Goal: Task Accomplishment & Management: Manage account settings

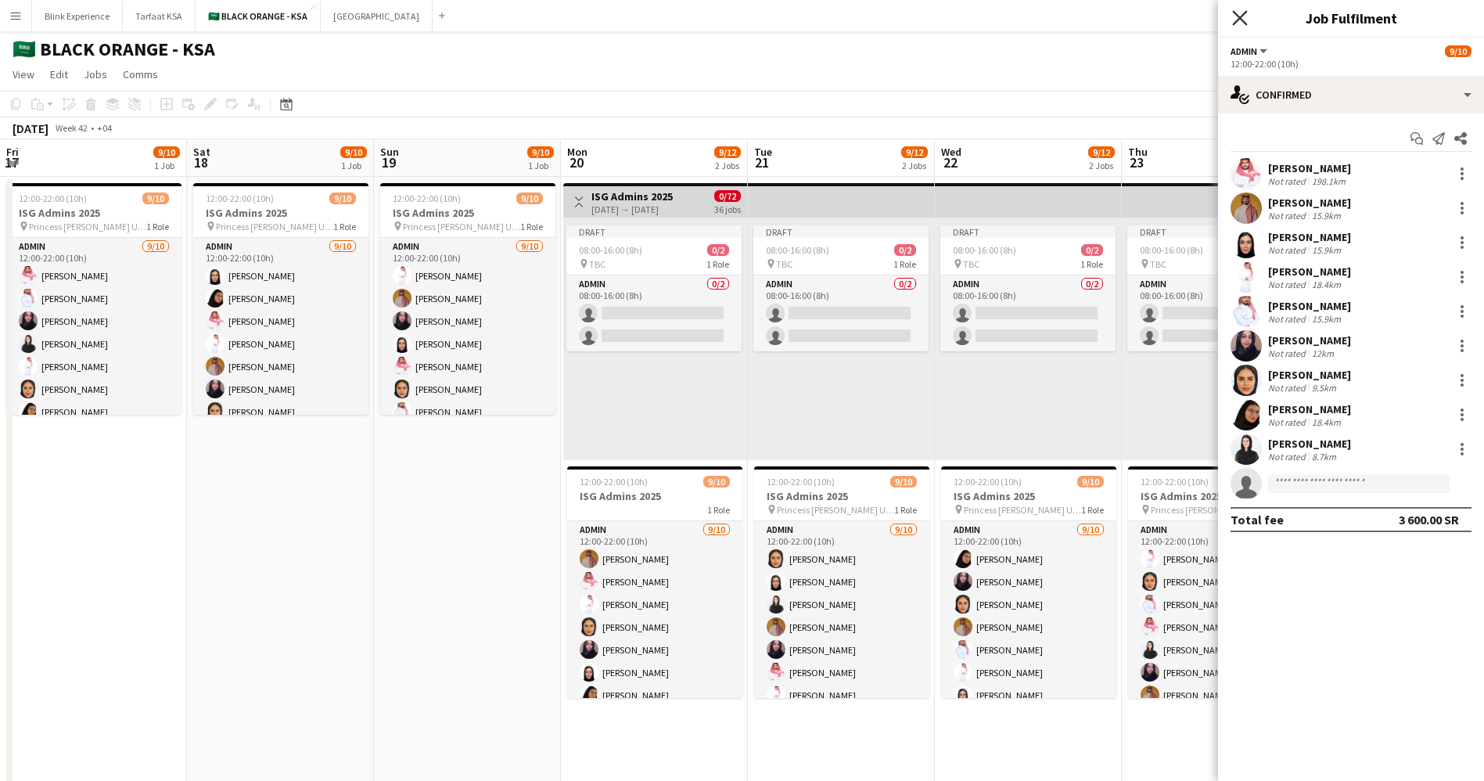
scroll to position [0, 386]
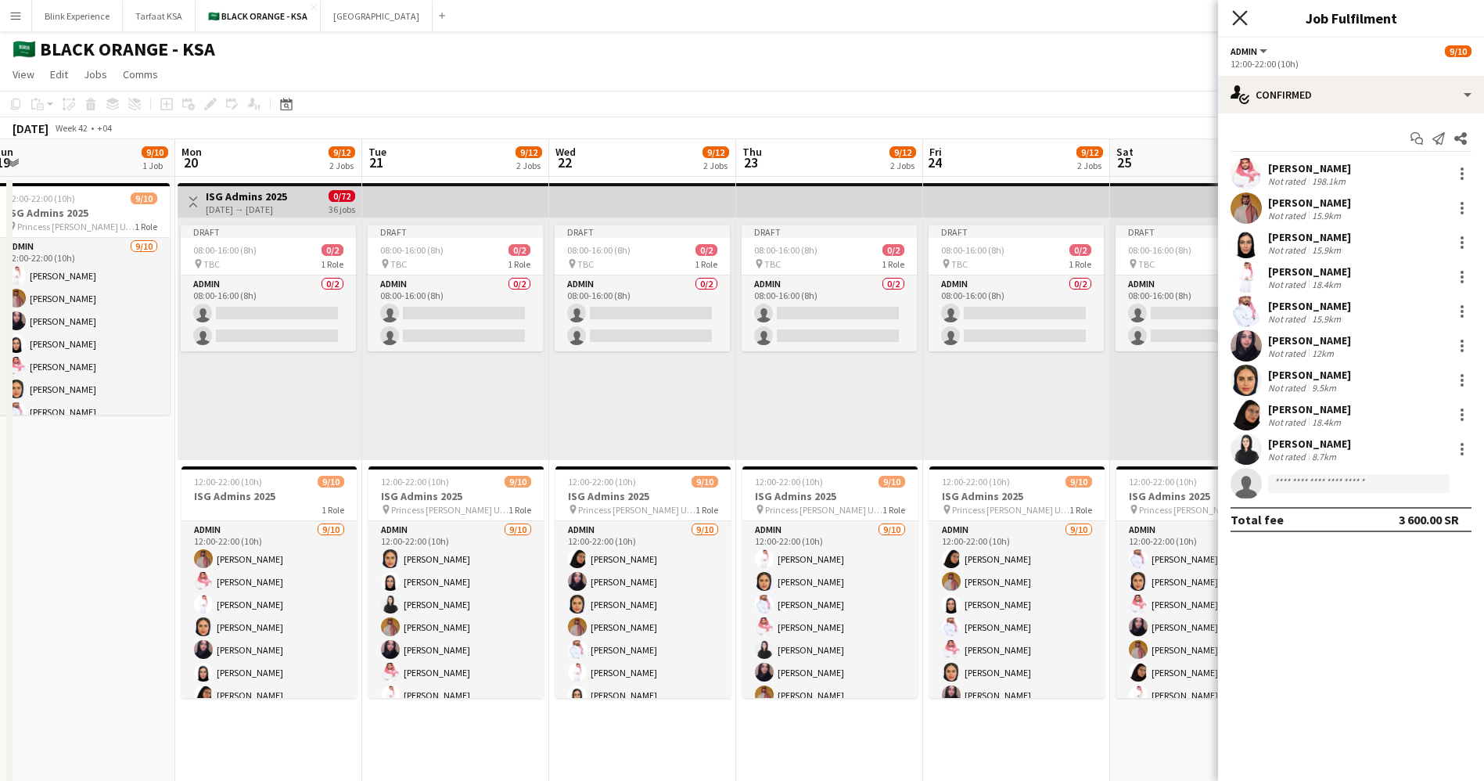
click at [1240, 20] on icon "Close pop-in" at bounding box center [1239, 17] width 15 height 15
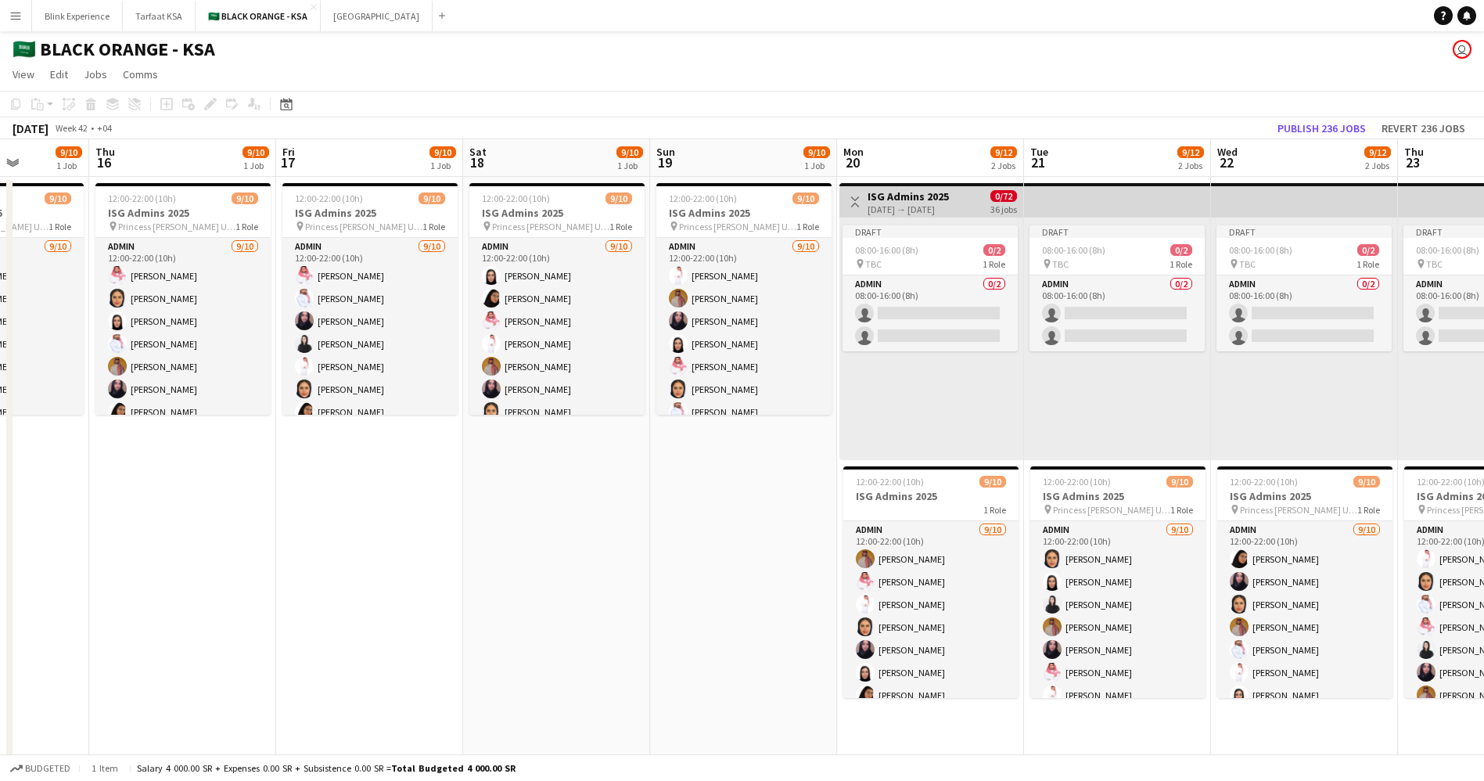
drag, startPoint x: 121, startPoint y: 498, endPoint x: 783, endPoint y: 510, distance: 662.0
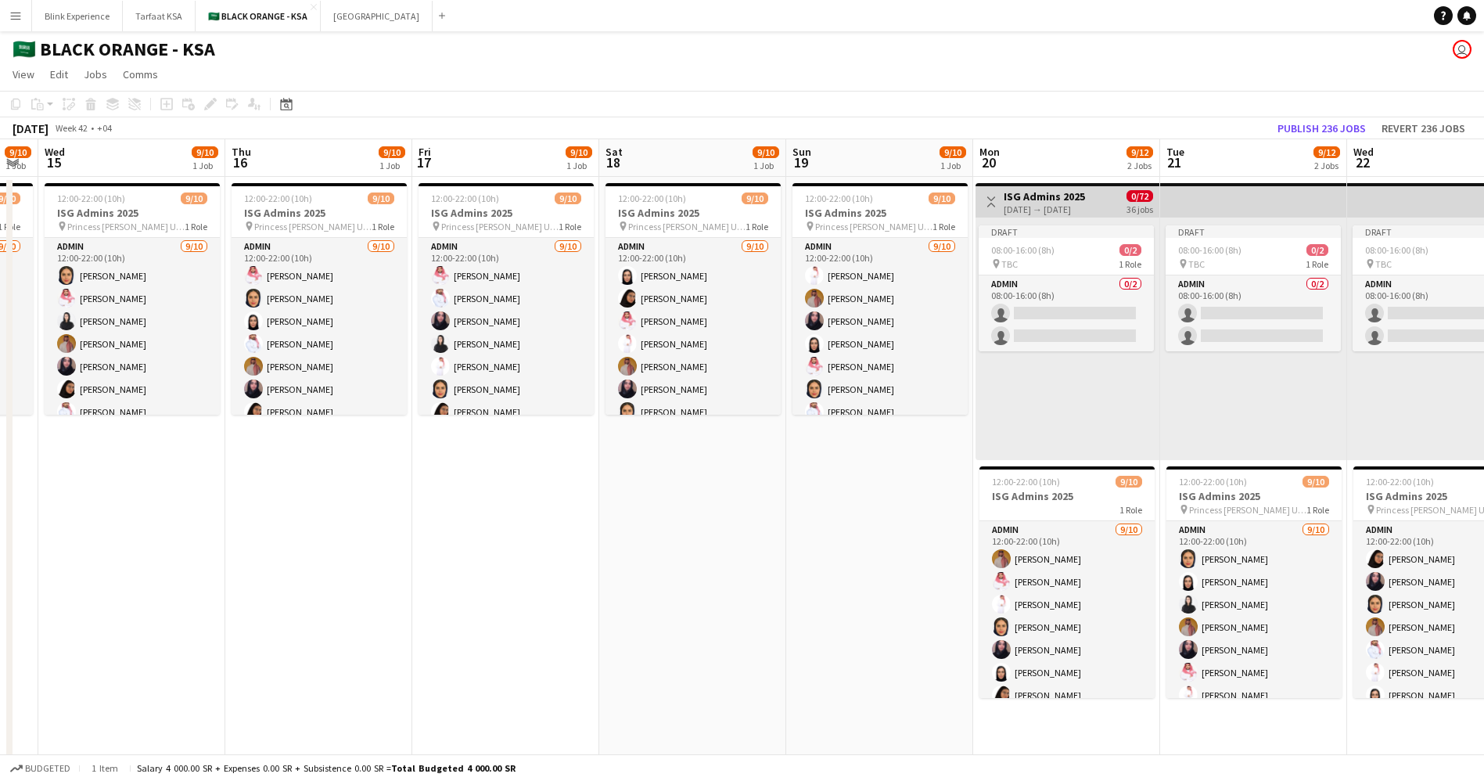
drag, startPoint x: 463, startPoint y: 537, endPoint x: 599, endPoint y: 541, distance: 135.4
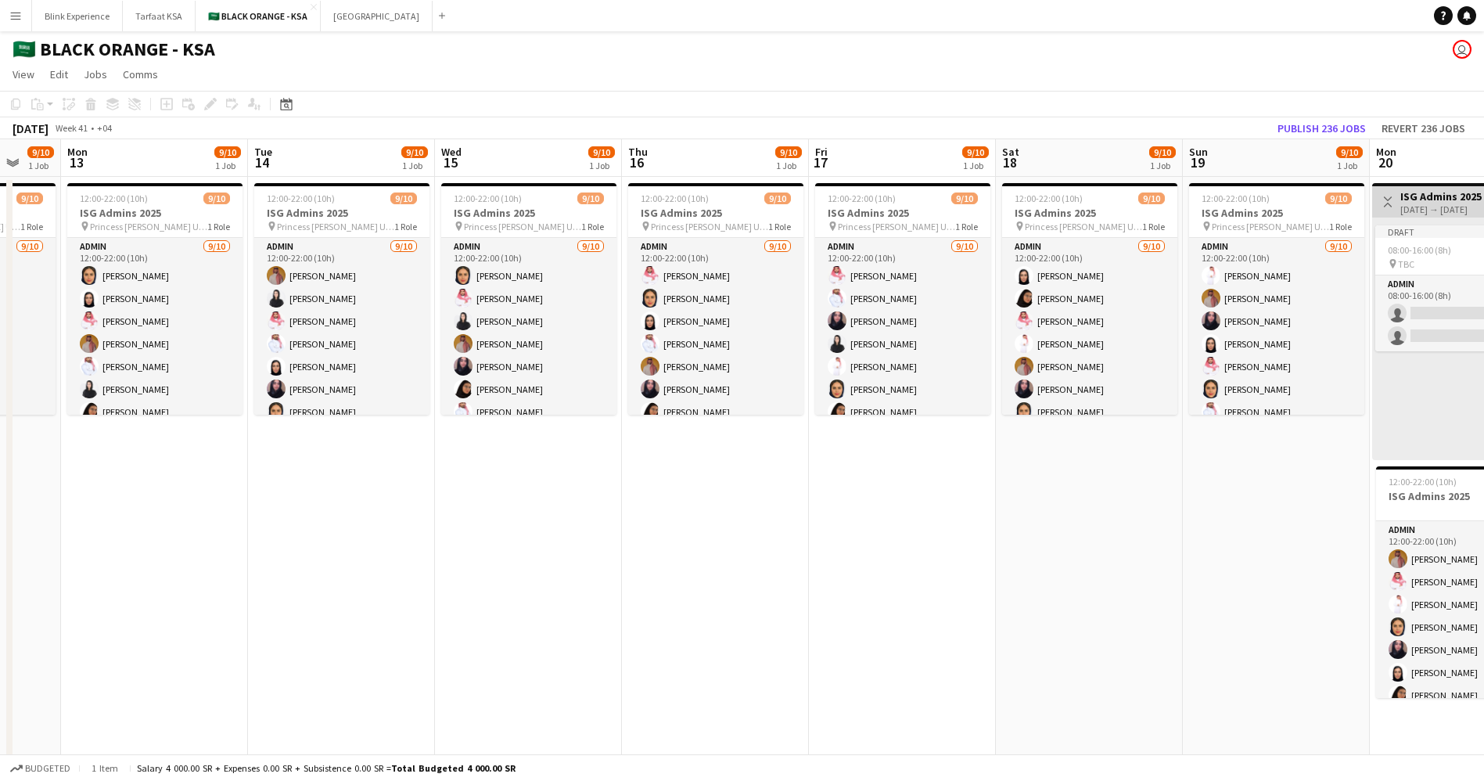
drag, startPoint x: 177, startPoint y: 523, endPoint x: 706, endPoint y: 559, distance: 530.2
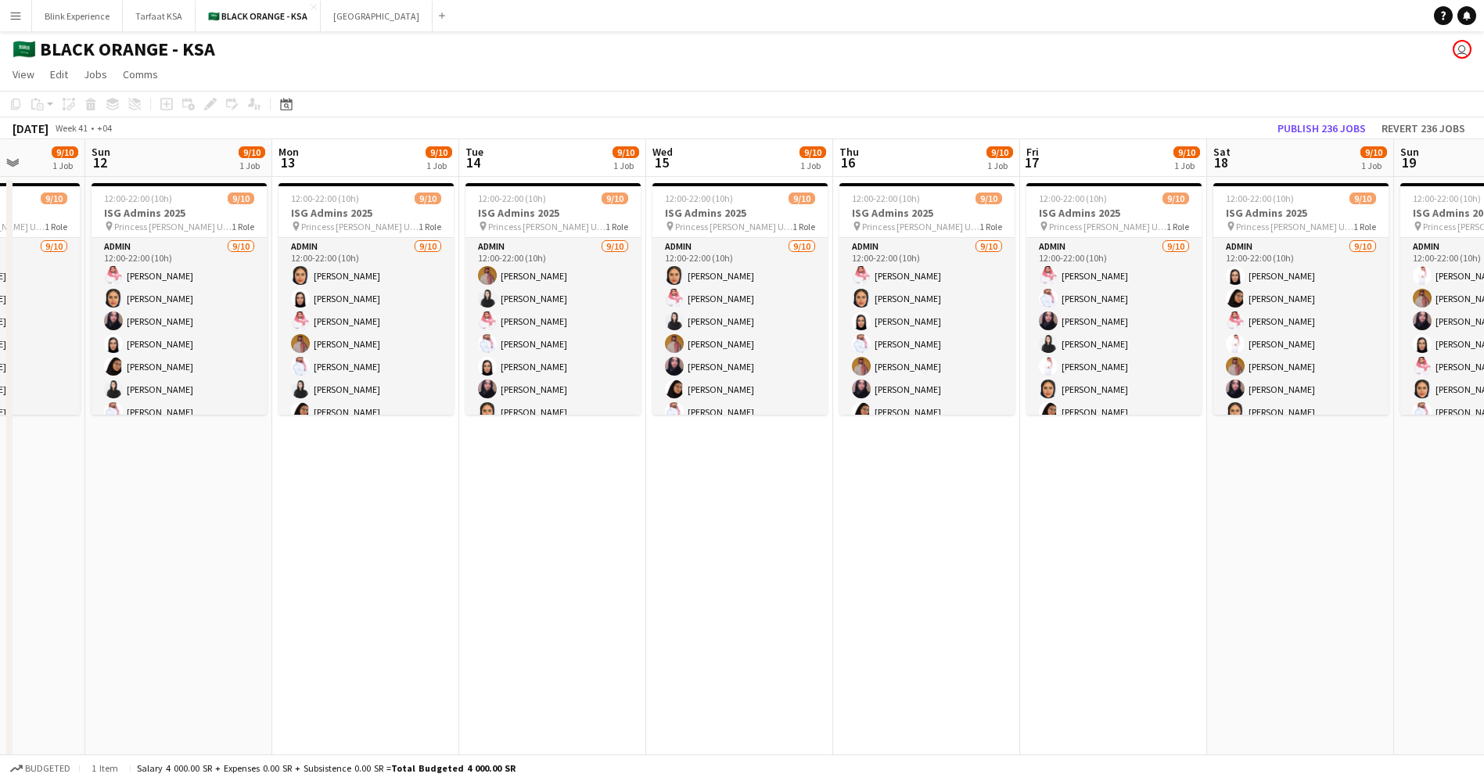
drag, startPoint x: 299, startPoint y: 561, endPoint x: 884, endPoint y: 564, distance: 585.3
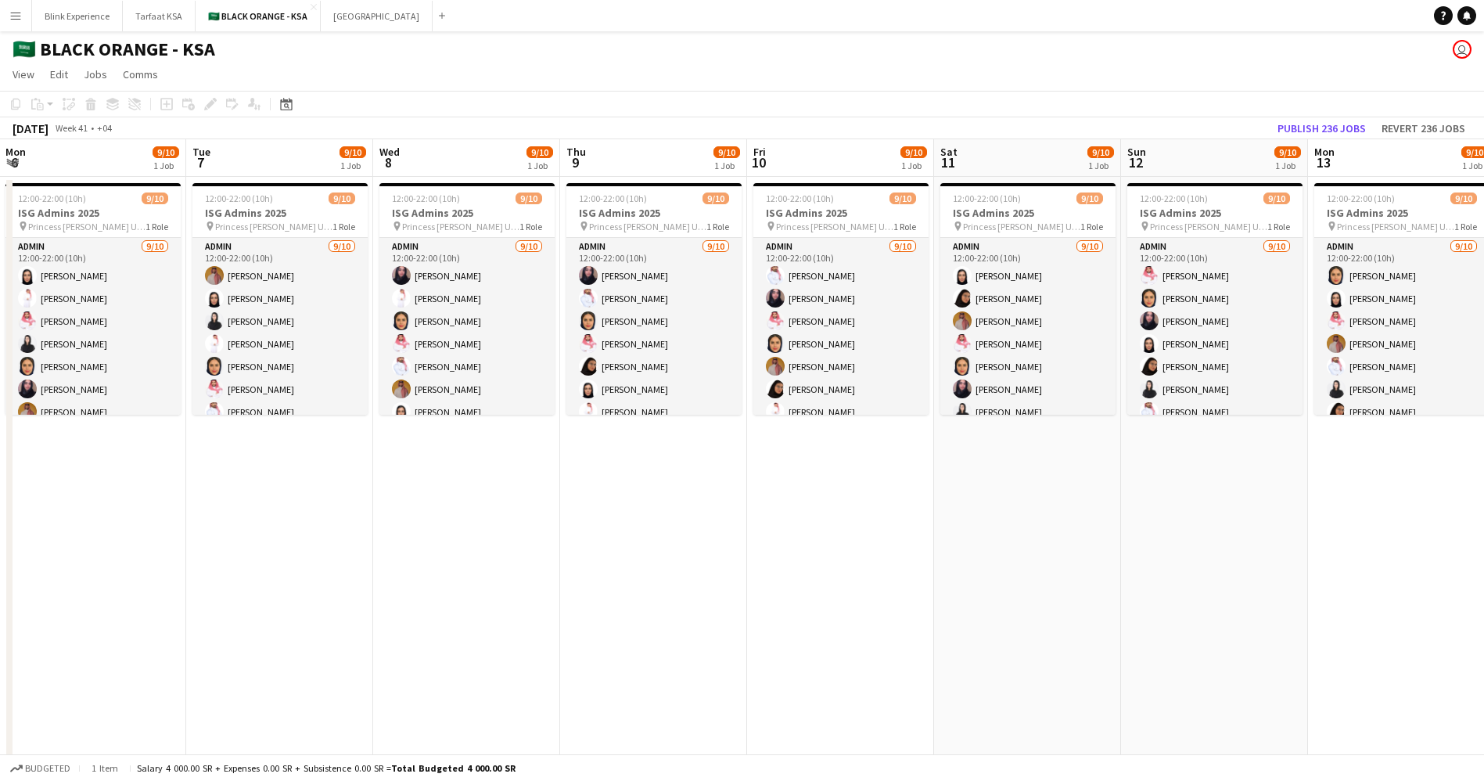
drag, startPoint x: 272, startPoint y: 554, endPoint x: 746, endPoint y: 552, distance: 474.9
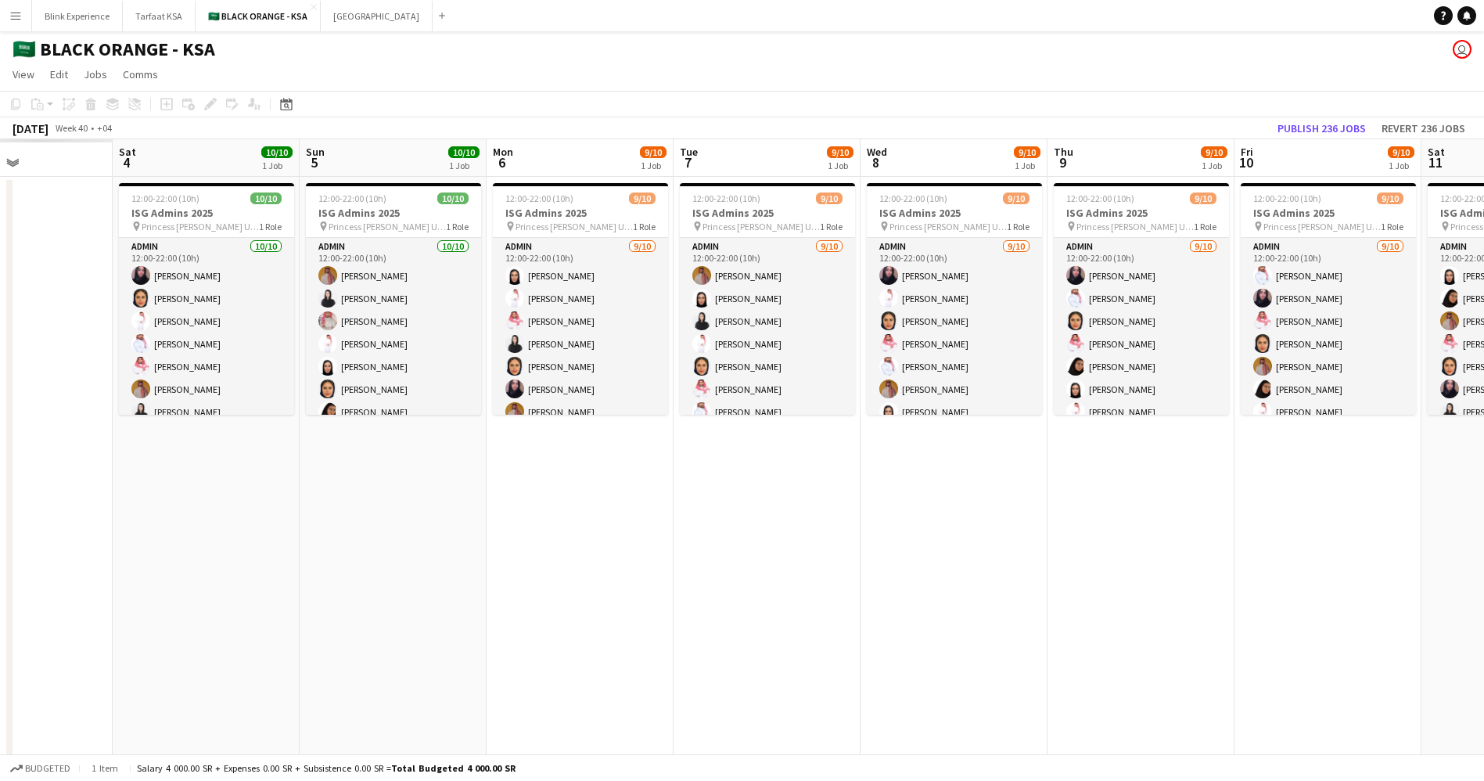
drag, startPoint x: 451, startPoint y: 564, endPoint x: 937, endPoint y: 568, distance: 485.1
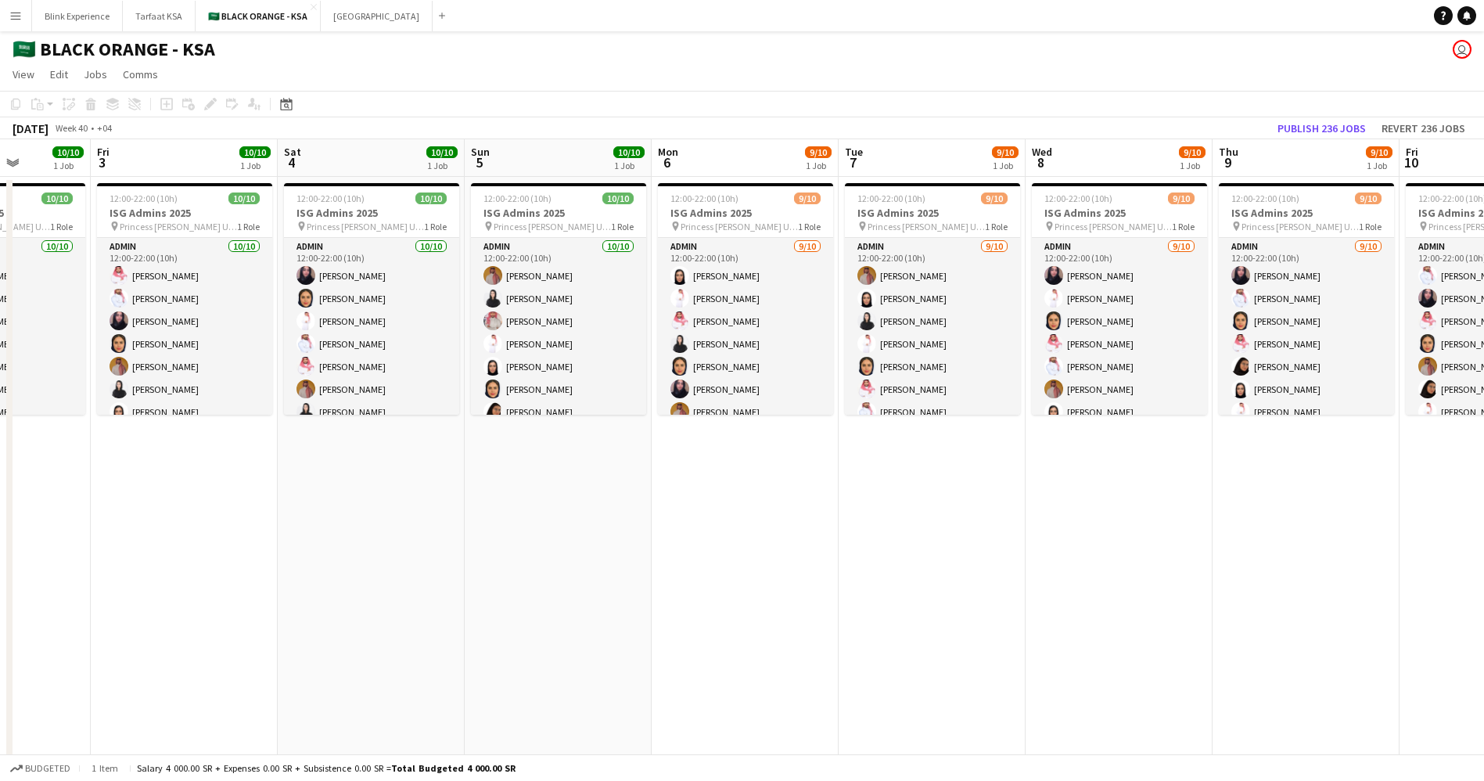
scroll to position [0, 471]
drag, startPoint x: 393, startPoint y: 512, endPoint x: 557, endPoint y: 501, distance: 164.7
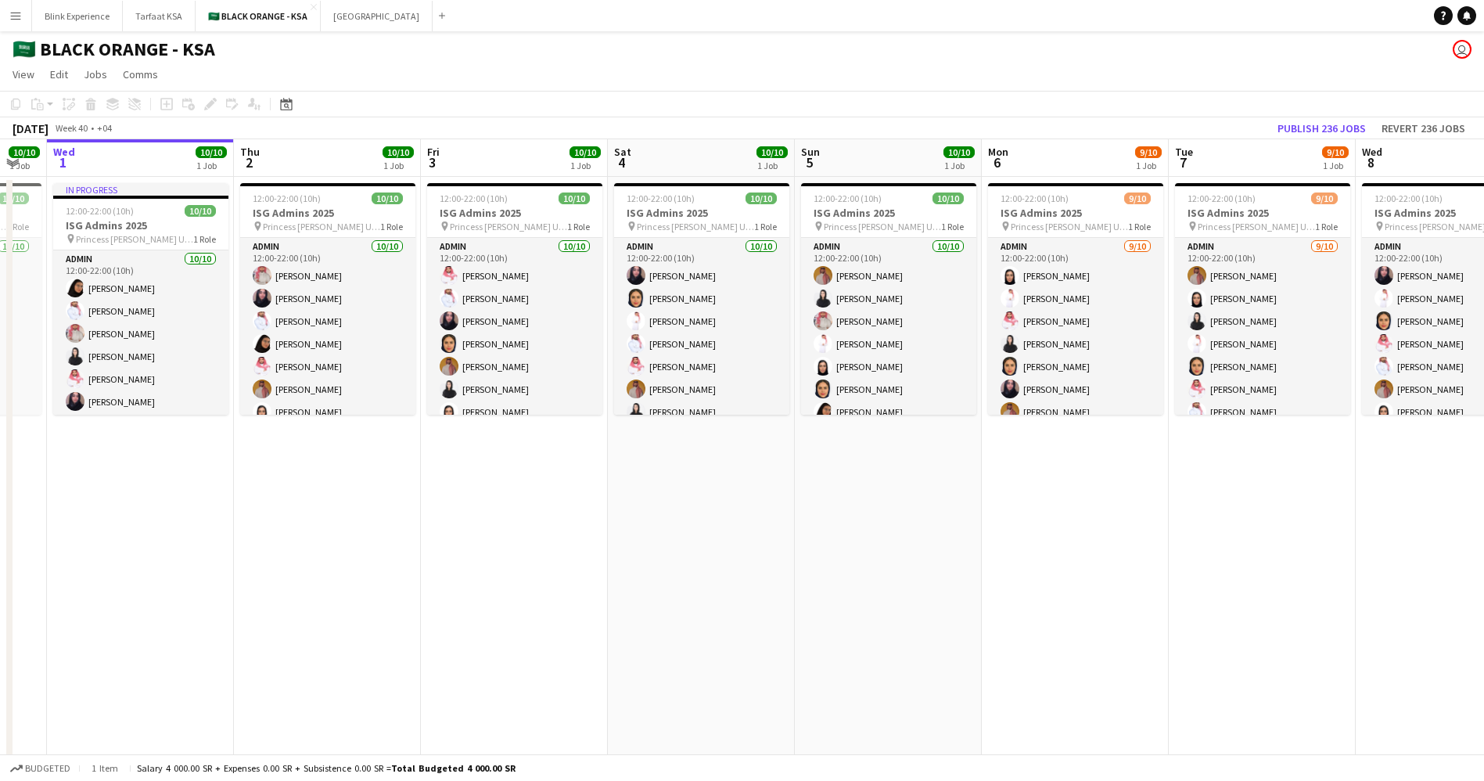
drag, startPoint x: 244, startPoint y: 500, endPoint x: 576, endPoint y: 492, distance: 331.8
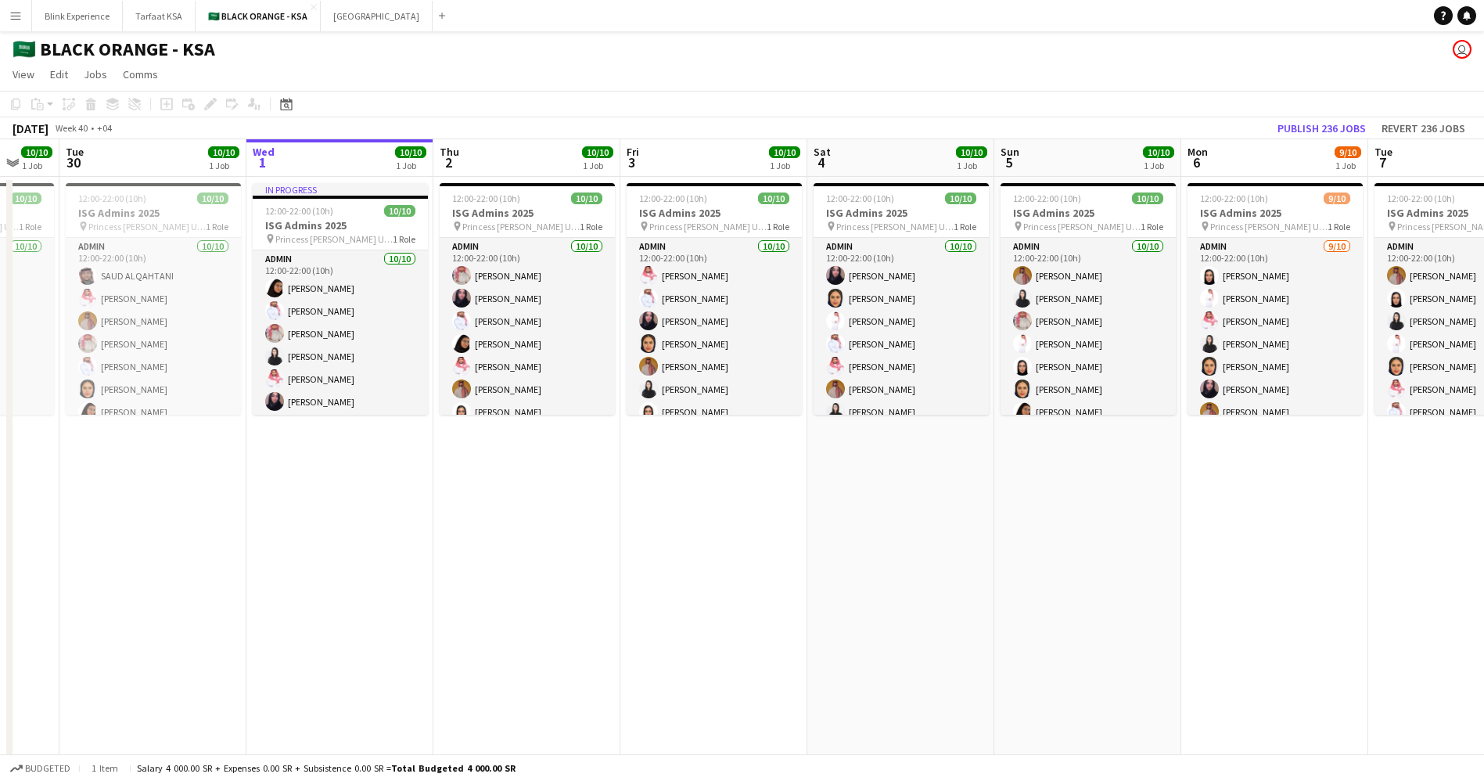
scroll to position [0, 570]
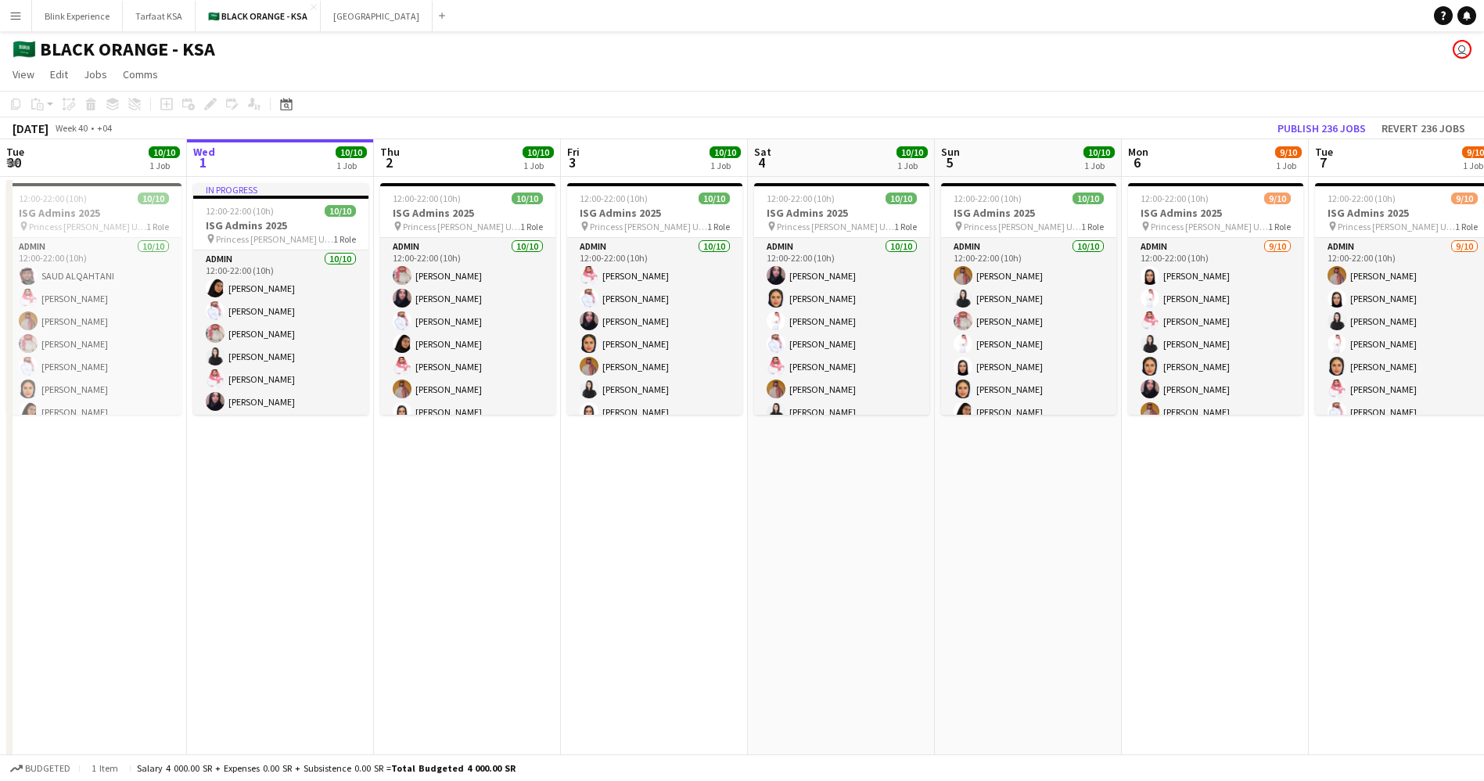
drag, startPoint x: 325, startPoint y: 504, endPoint x: 83, endPoint y: 518, distance: 243.0
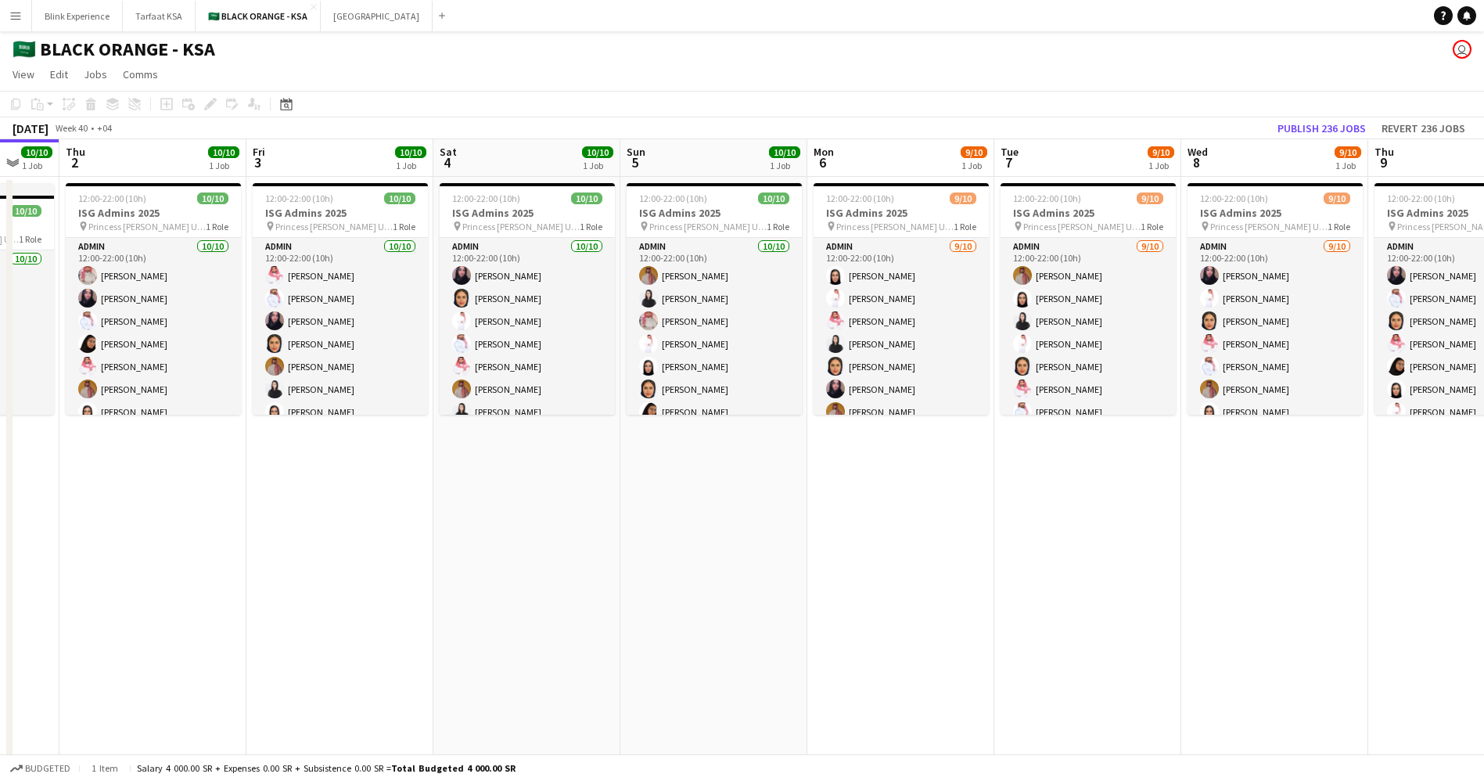
drag, startPoint x: 466, startPoint y: 493, endPoint x: 533, endPoint y: 486, distance: 67.7
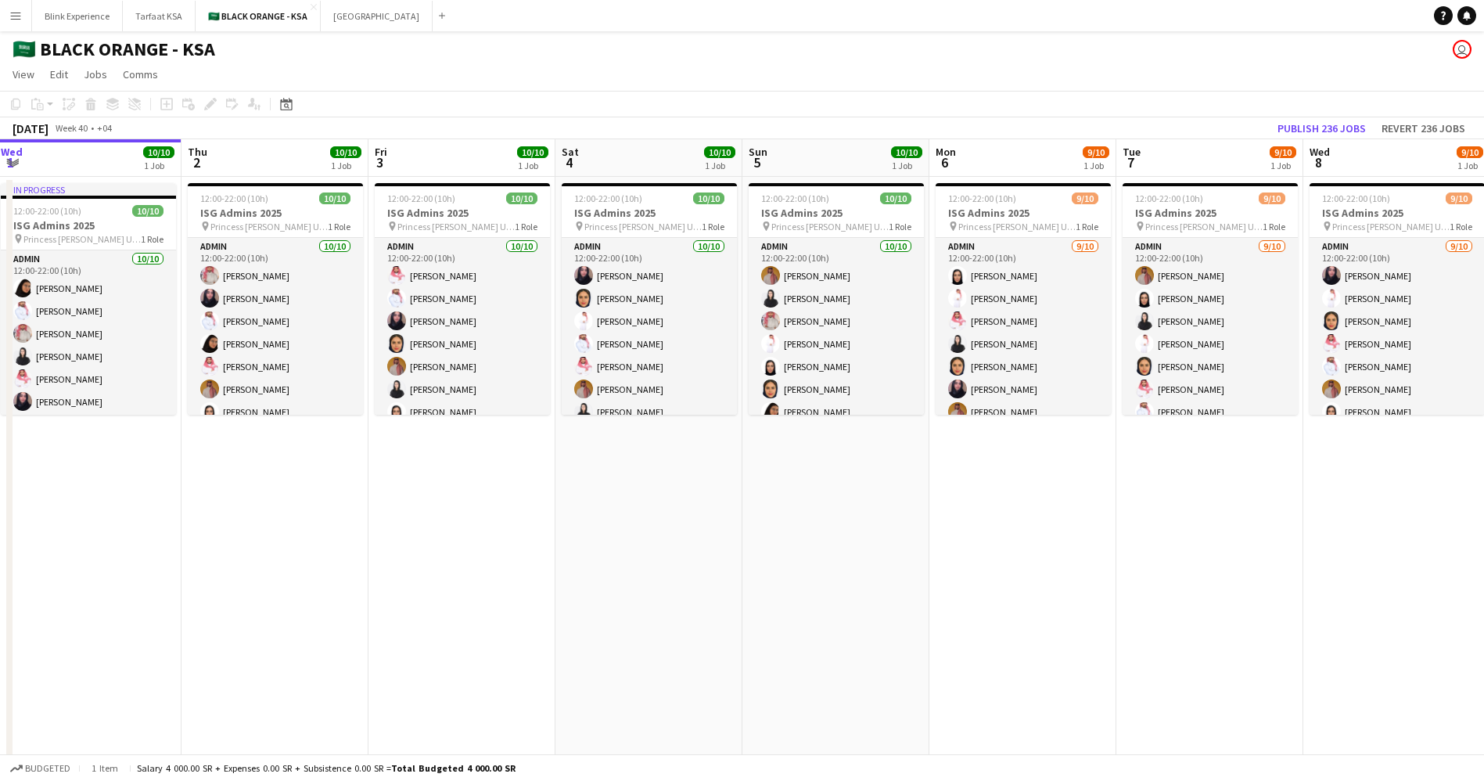
drag, startPoint x: 145, startPoint y: 520, endPoint x: 267, endPoint y: 491, distance: 125.6
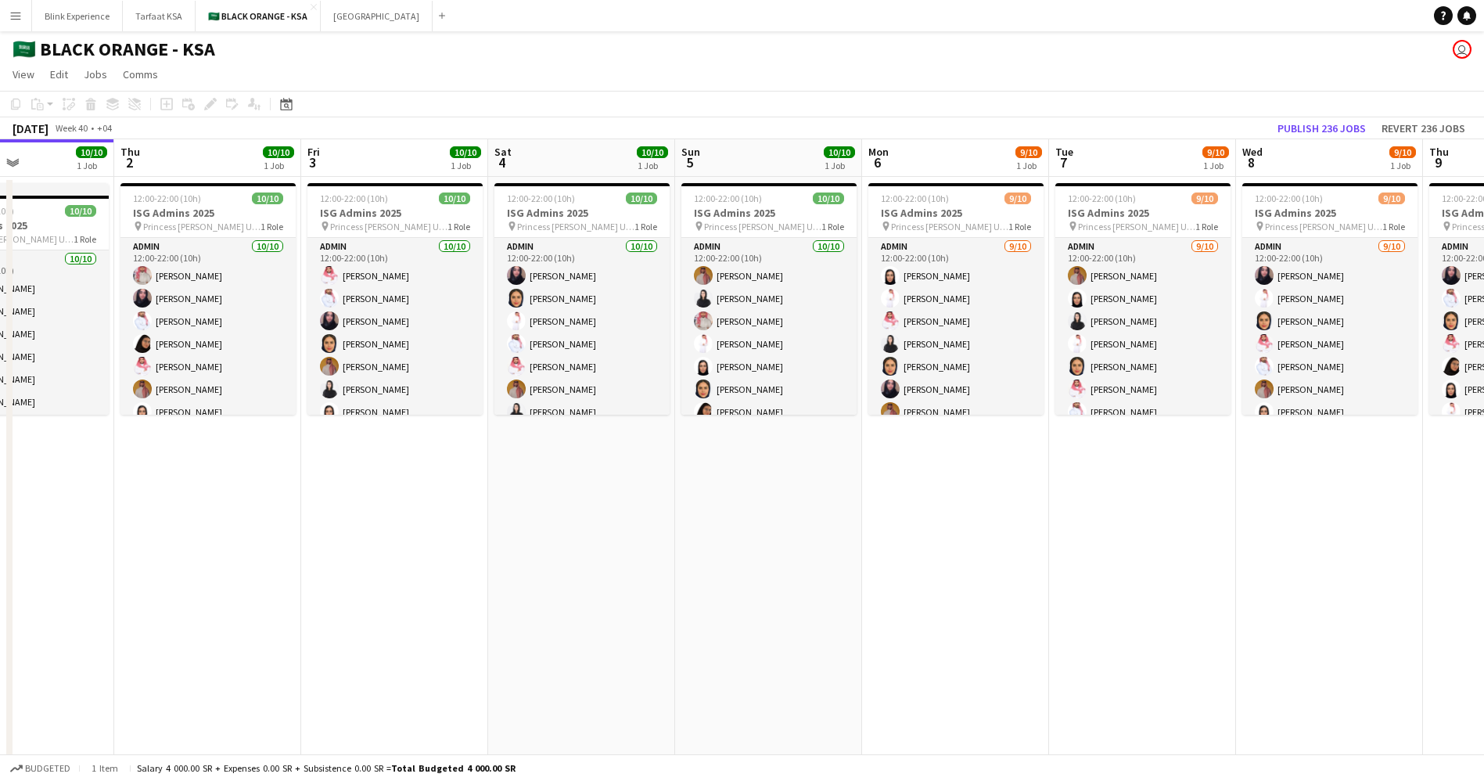
scroll to position [0, 441]
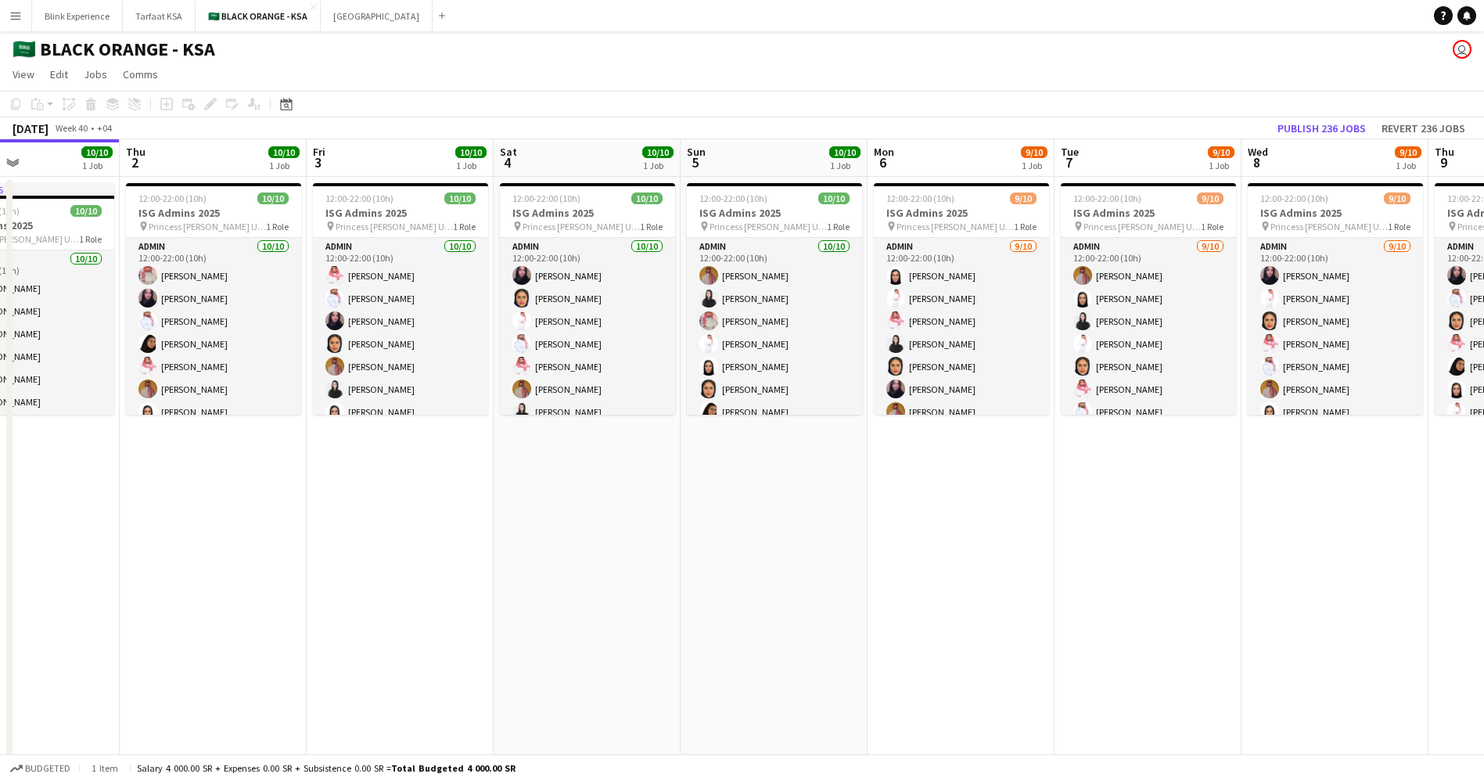
drag, startPoint x: 259, startPoint y: 545, endPoint x: 384, endPoint y: 535, distance: 125.6
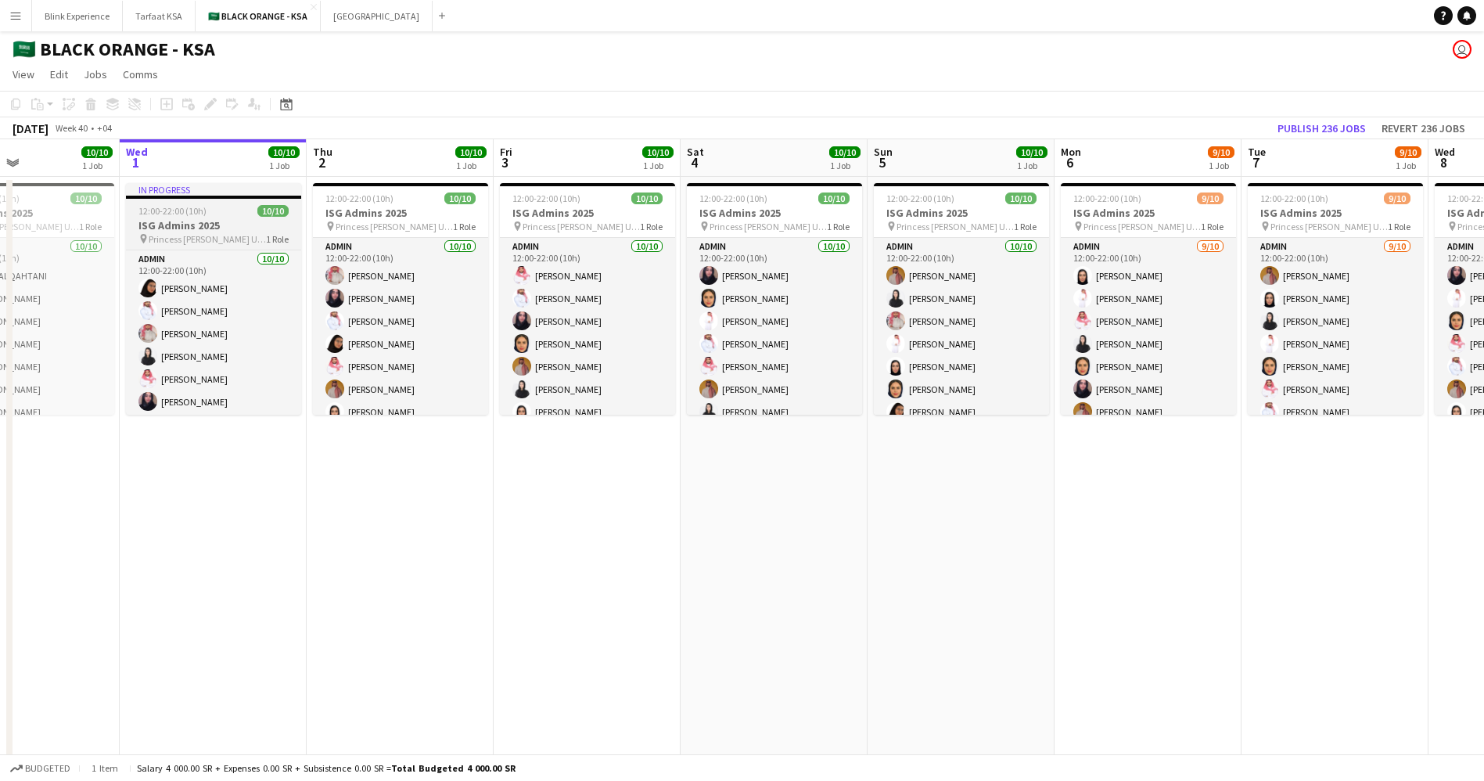
click at [206, 229] on h3 "ISG Admins 2025" at bounding box center [213, 225] width 175 height 14
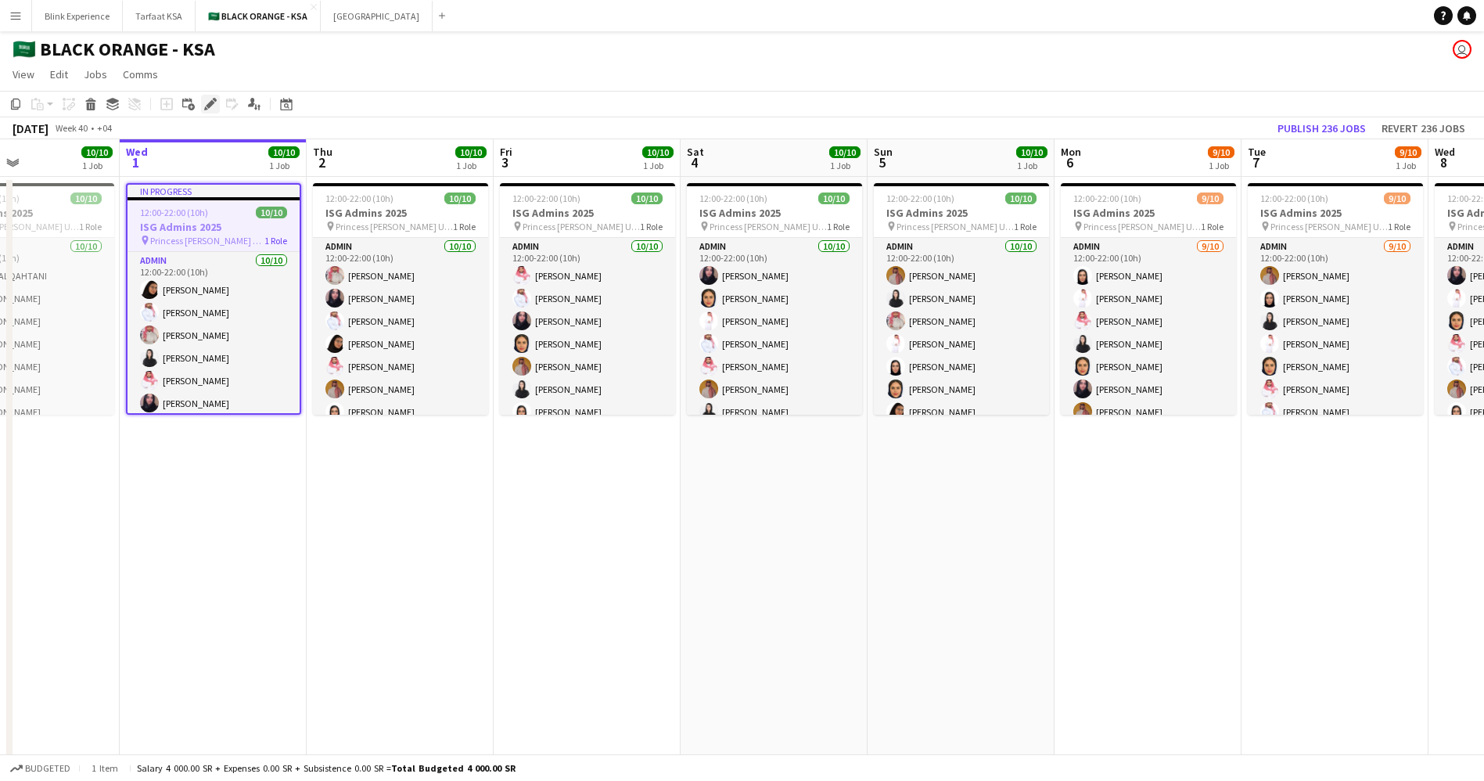
click at [210, 112] on div "Edit" at bounding box center [210, 104] width 19 height 19
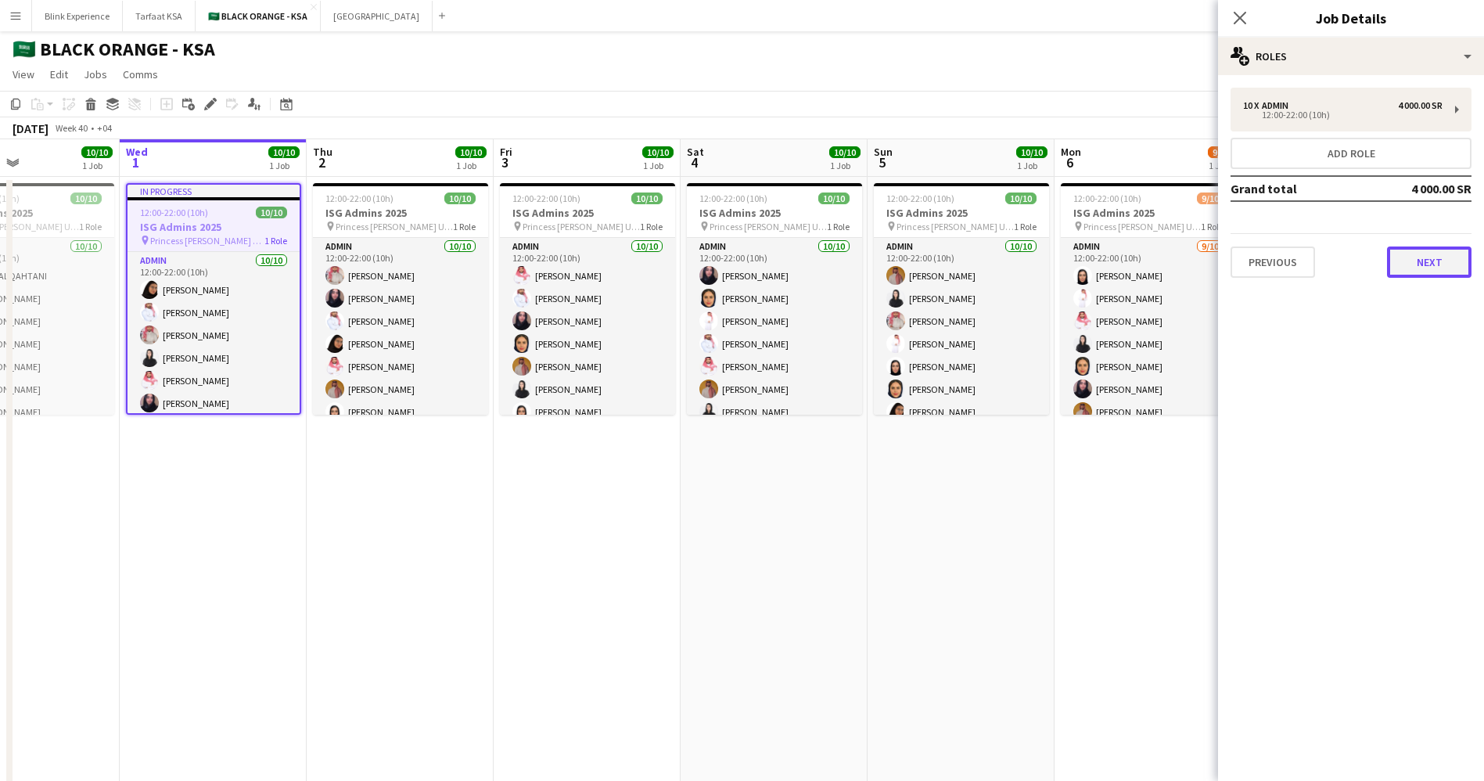
click at [1434, 257] on button "Next" at bounding box center [1429, 261] width 85 height 31
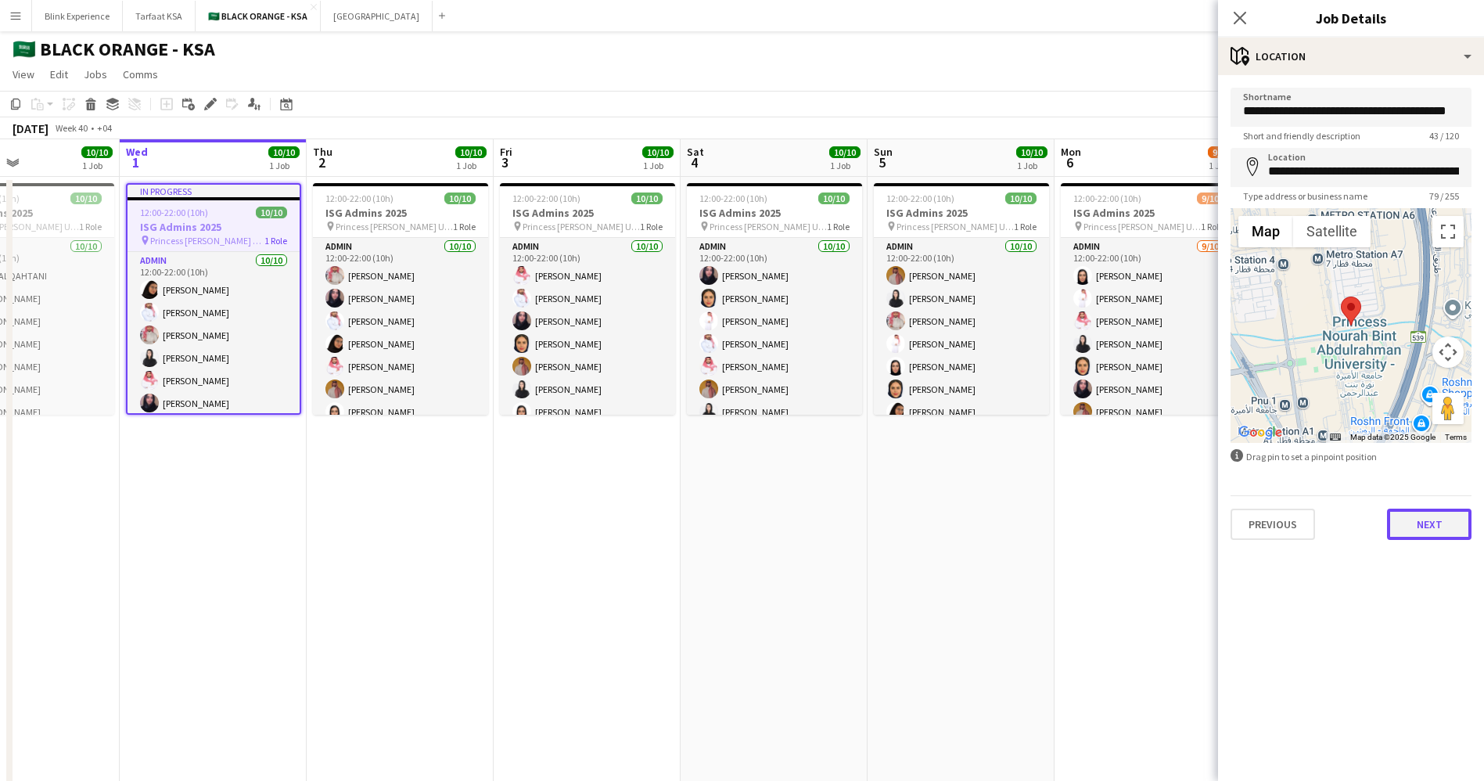
click at [1408, 516] on button "Next" at bounding box center [1429, 524] width 85 height 31
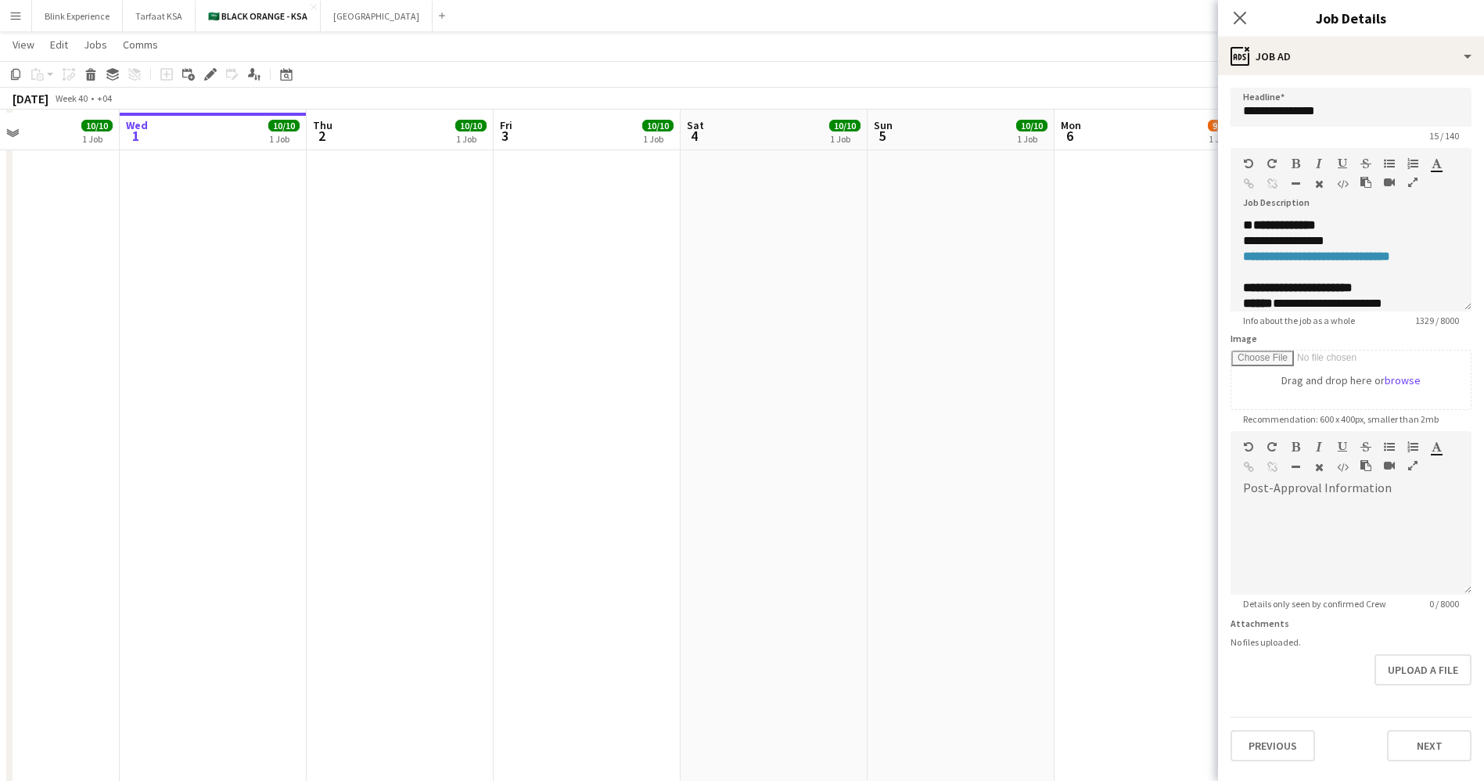
scroll to position [352, 0]
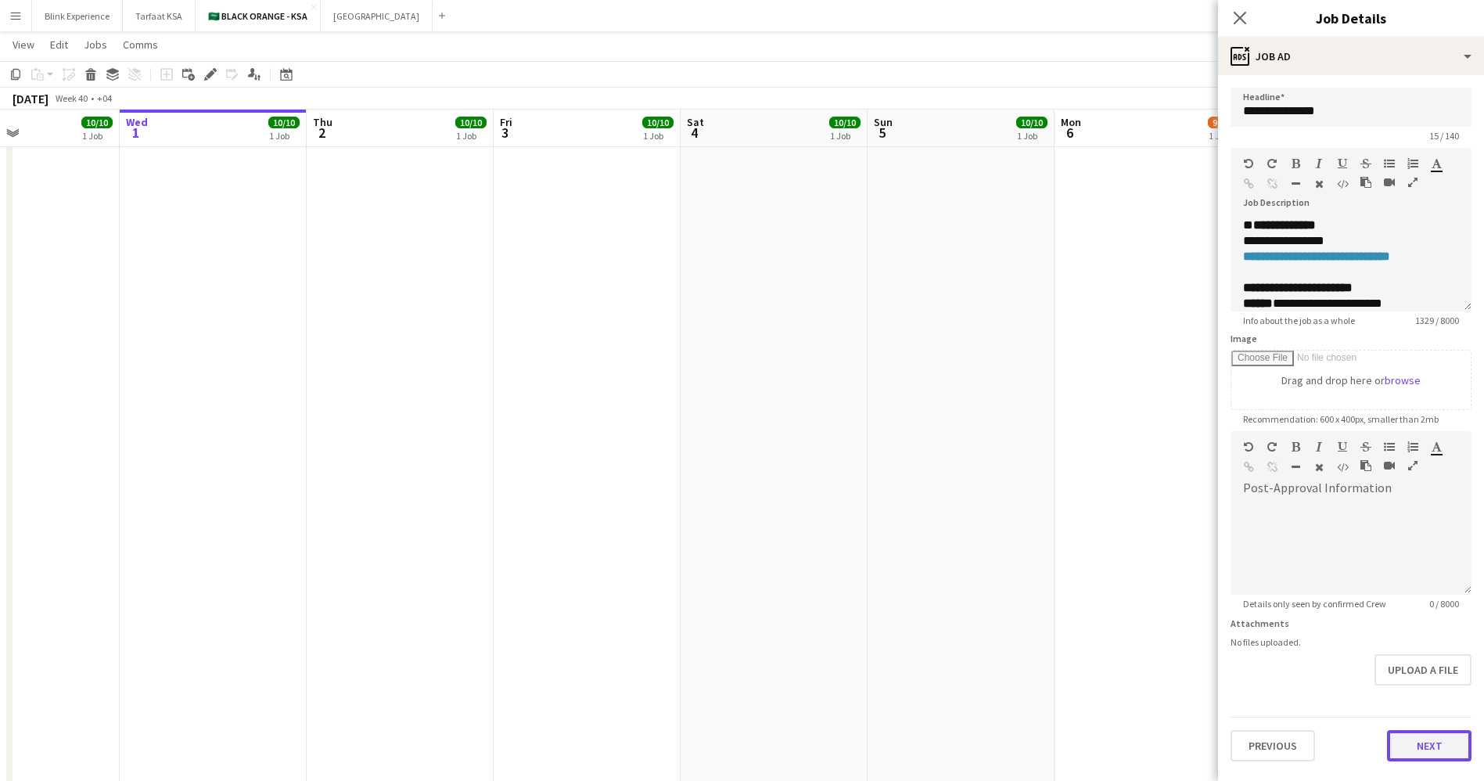
click at [1423, 750] on button "Next" at bounding box center [1429, 745] width 85 height 31
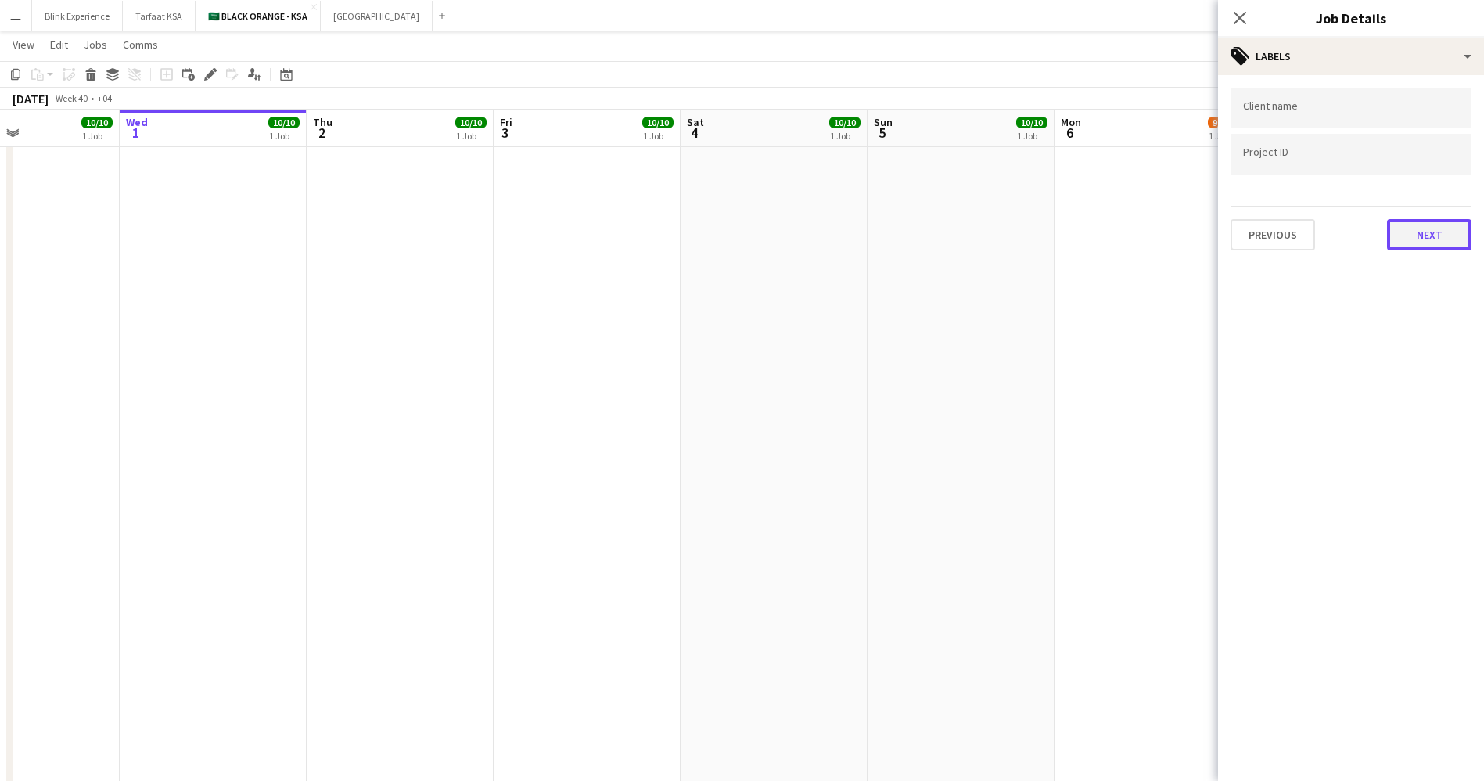
click at [1429, 219] on button "Next" at bounding box center [1429, 234] width 85 height 31
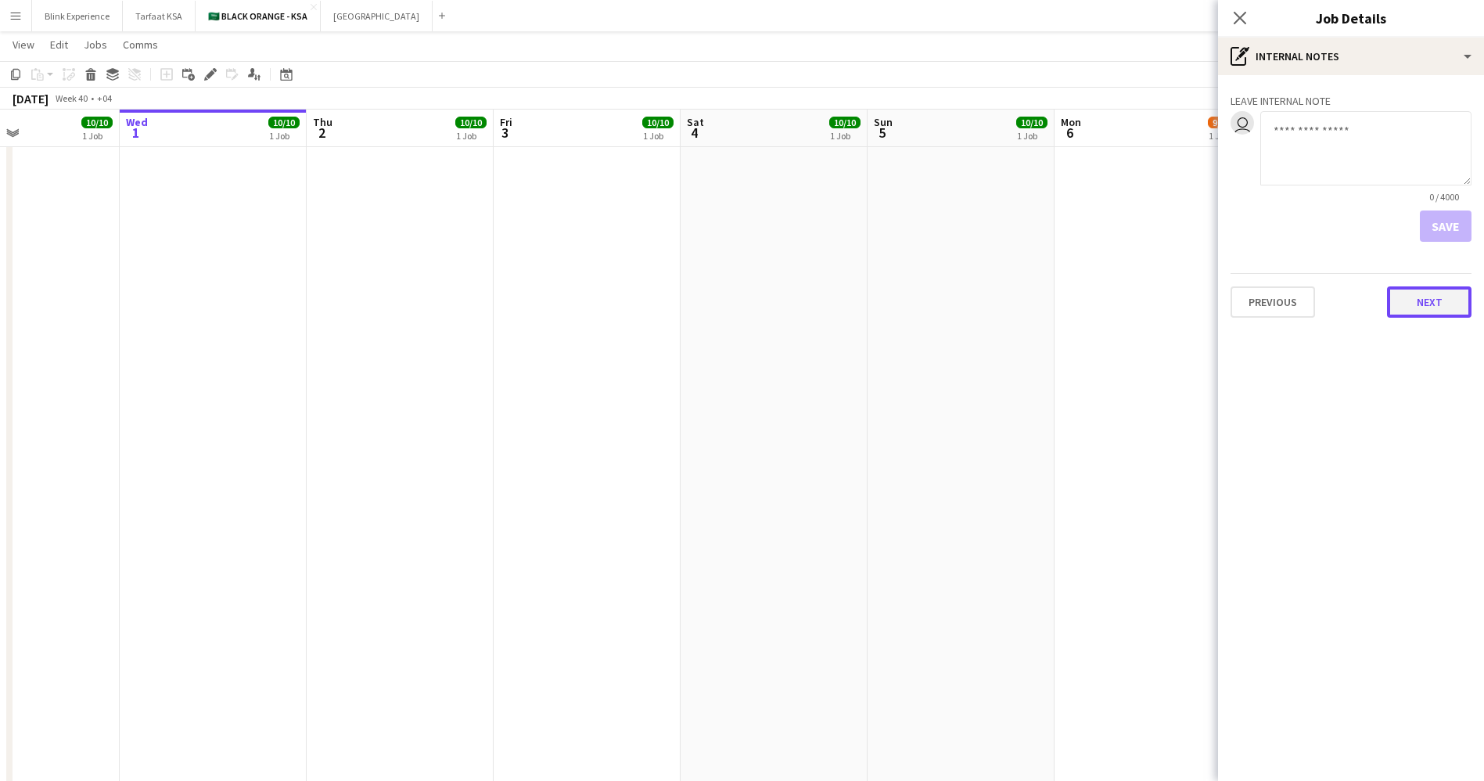
click at [1422, 294] on button "Next" at bounding box center [1429, 301] width 85 height 31
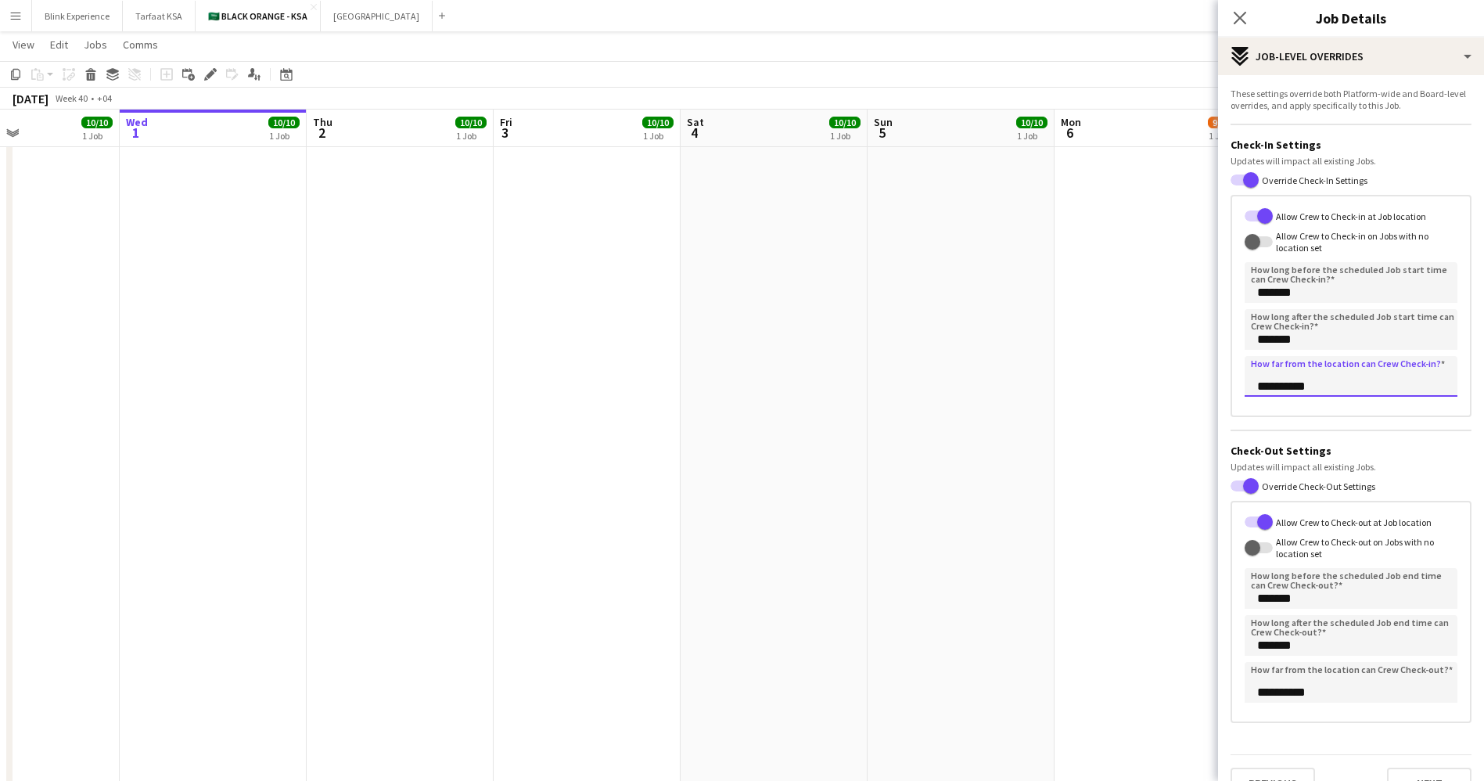
drag, startPoint x: 1272, startPoint y: 383, endPoint x: 1253, endPoint y: 386, distance: 19.0
click at [1253, 386] on input "**********" at bounding box center [1351, 376] width 213 height 41
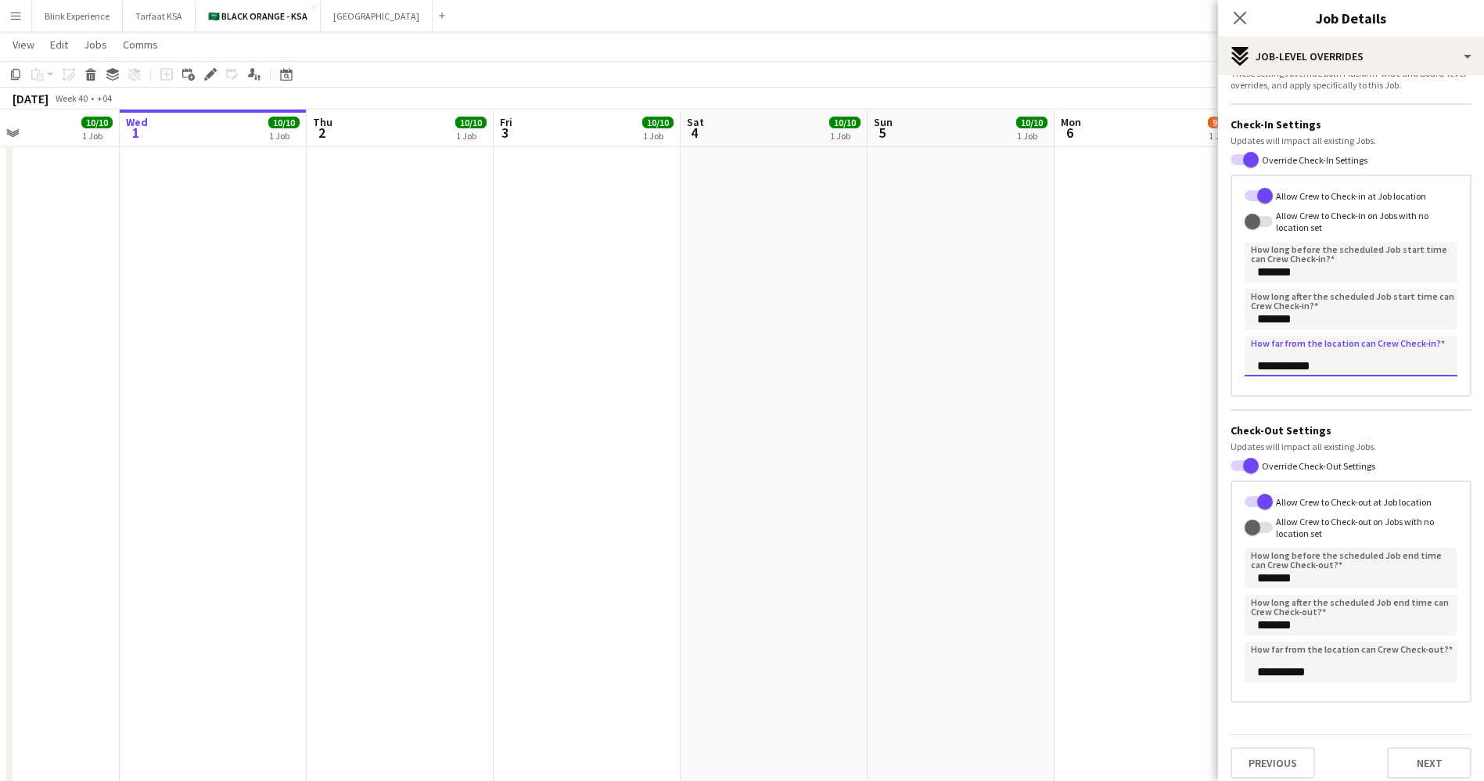
scroll to position [31, 0]
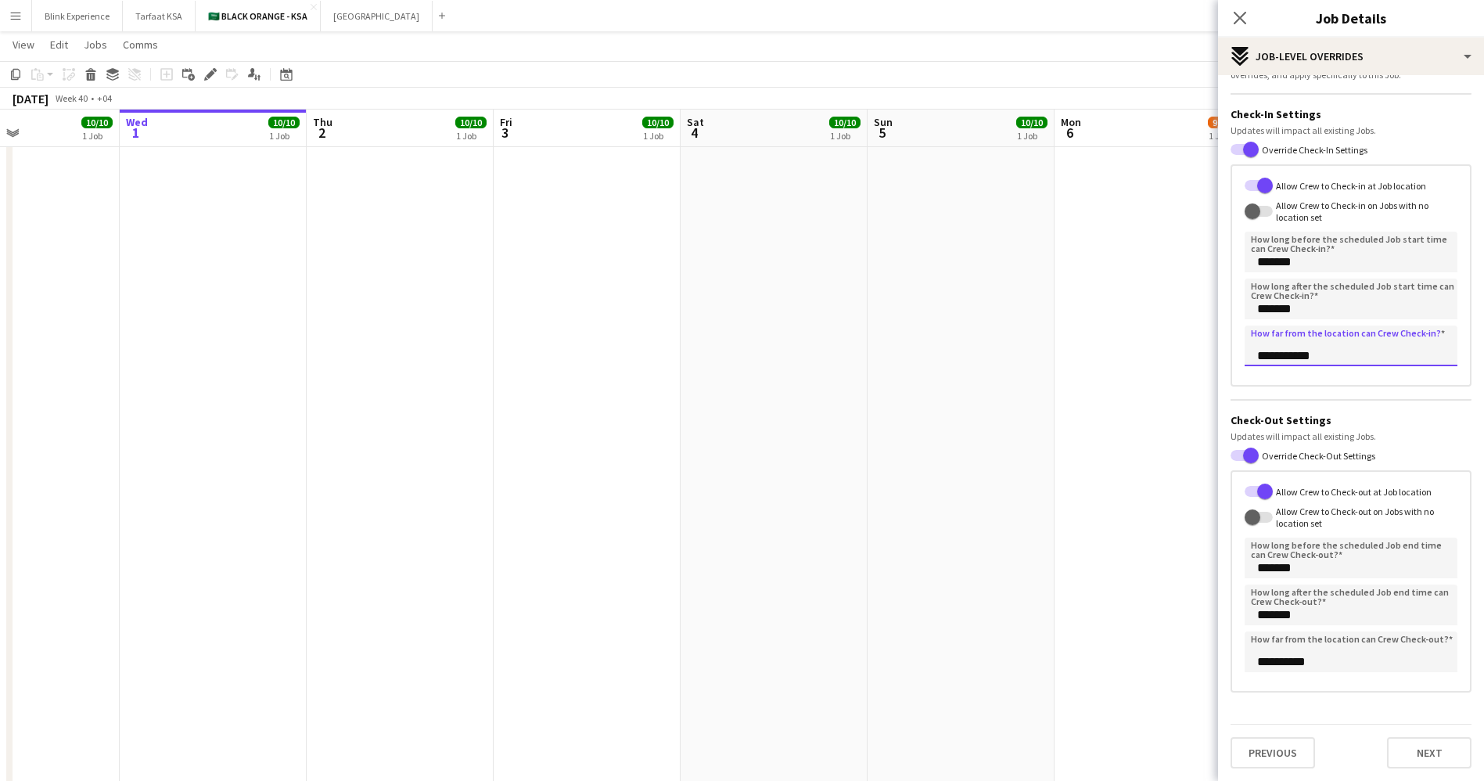
type input "**********"
drag, startPoint x: 1278, startPoint y: 666, endPoint x: 1251, endPoint y: 667, distance: 26.6
click at [1251, 667] on input "**********" at bounding box center [1351, 651] width 213 height 41
type input "**********"
click at [1406, 738] on button "Next" at bounding box center [1429, 752] width 85 height 31
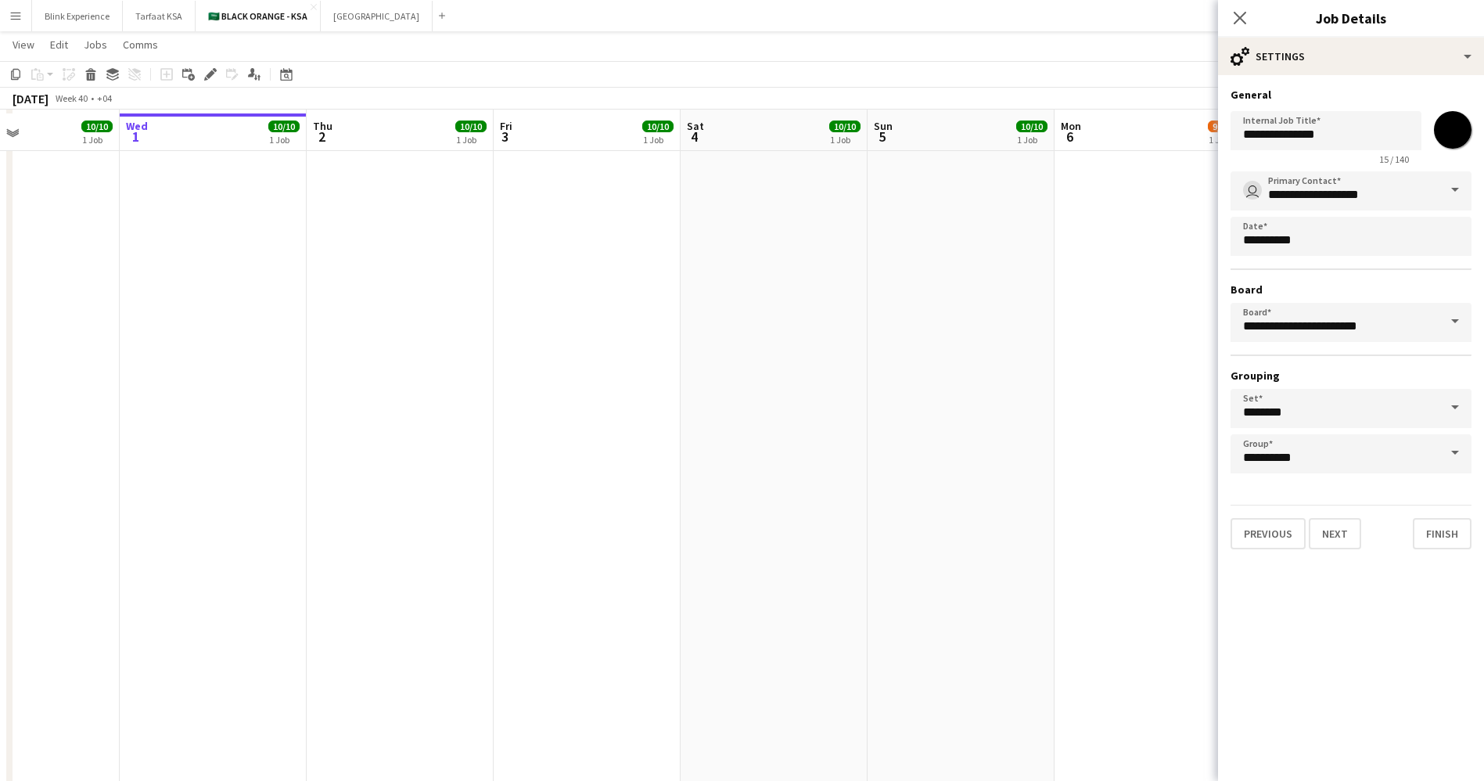
scroll to position [939, 0]
click at [1439, 527] on button "Finish" at bounding box center [1442, 533] width 59 height 31
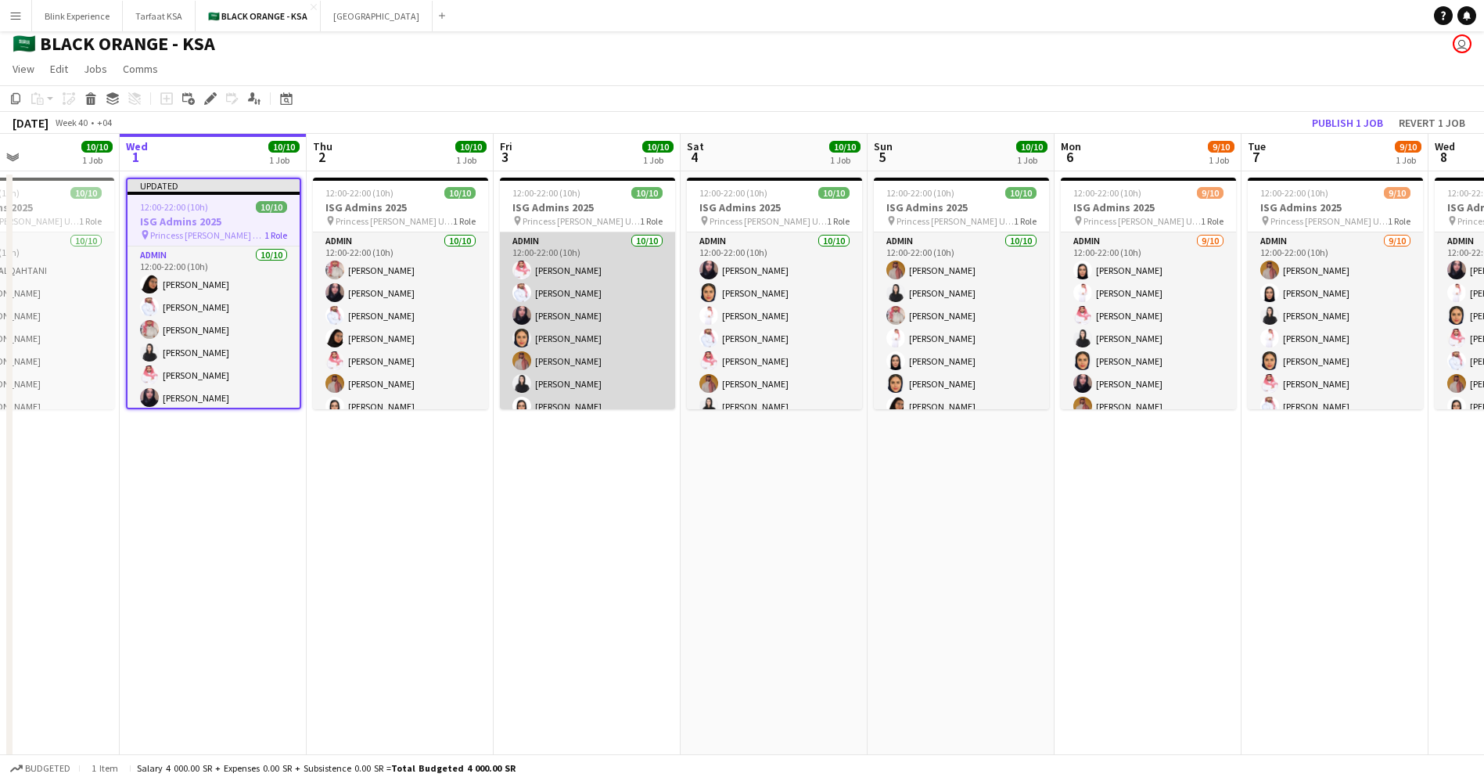
scroll to position [0, 0]
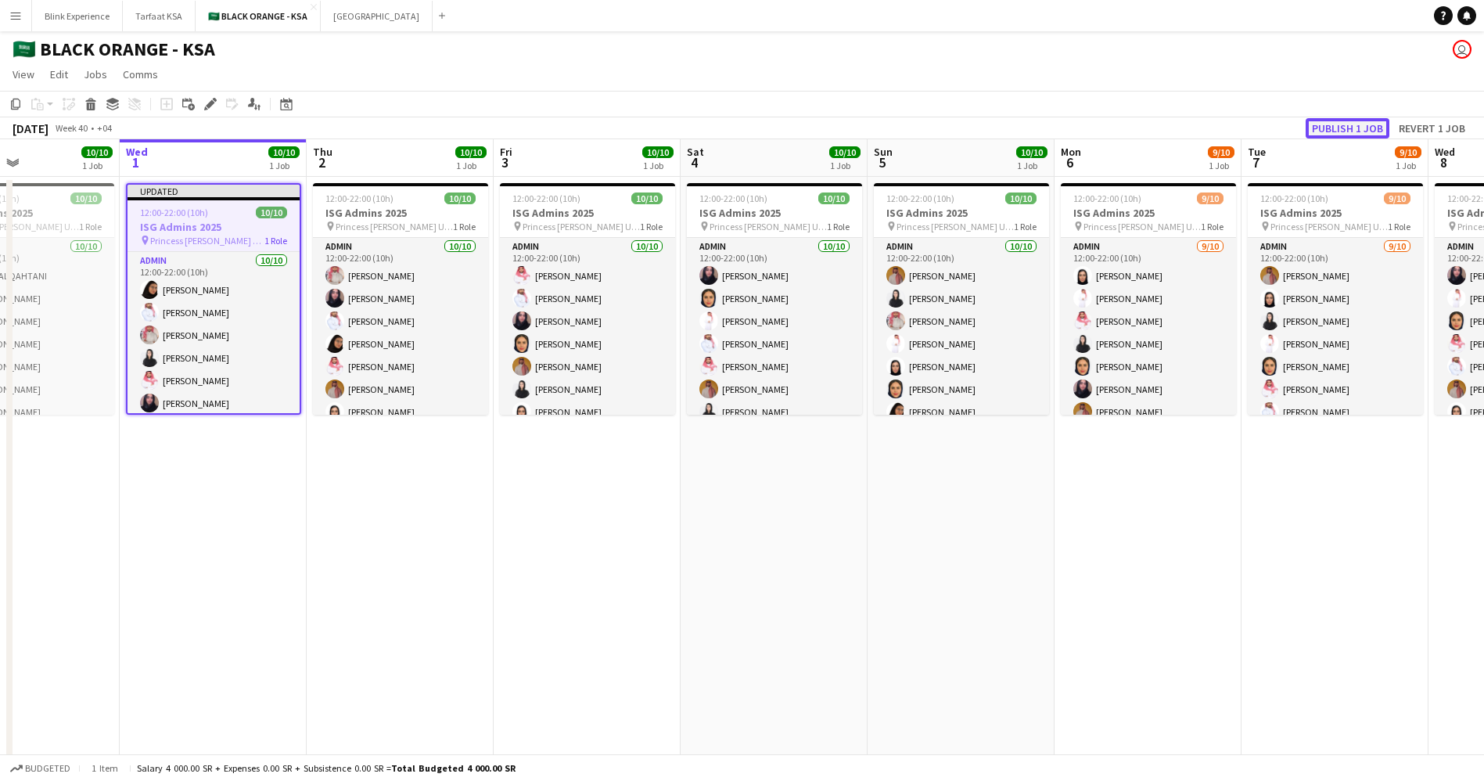
click at [1340, 120] on button "Publish 1 job" at bounding box center [1348, 128] width 84 height 20
